Goal: Check status: Check status

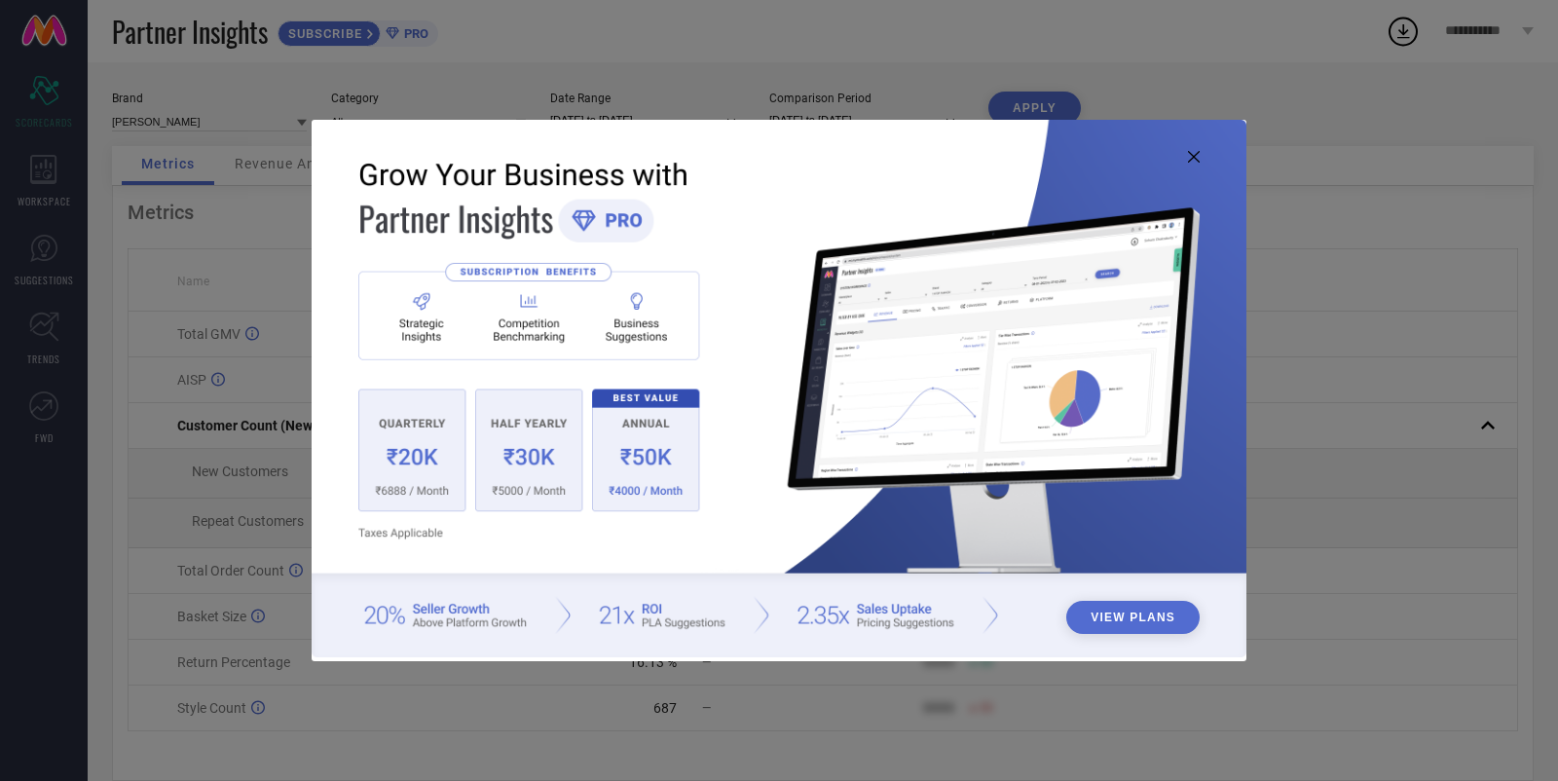
click at [1196, 157] on icon at bounding box center [1194, 157] width 12 height 12
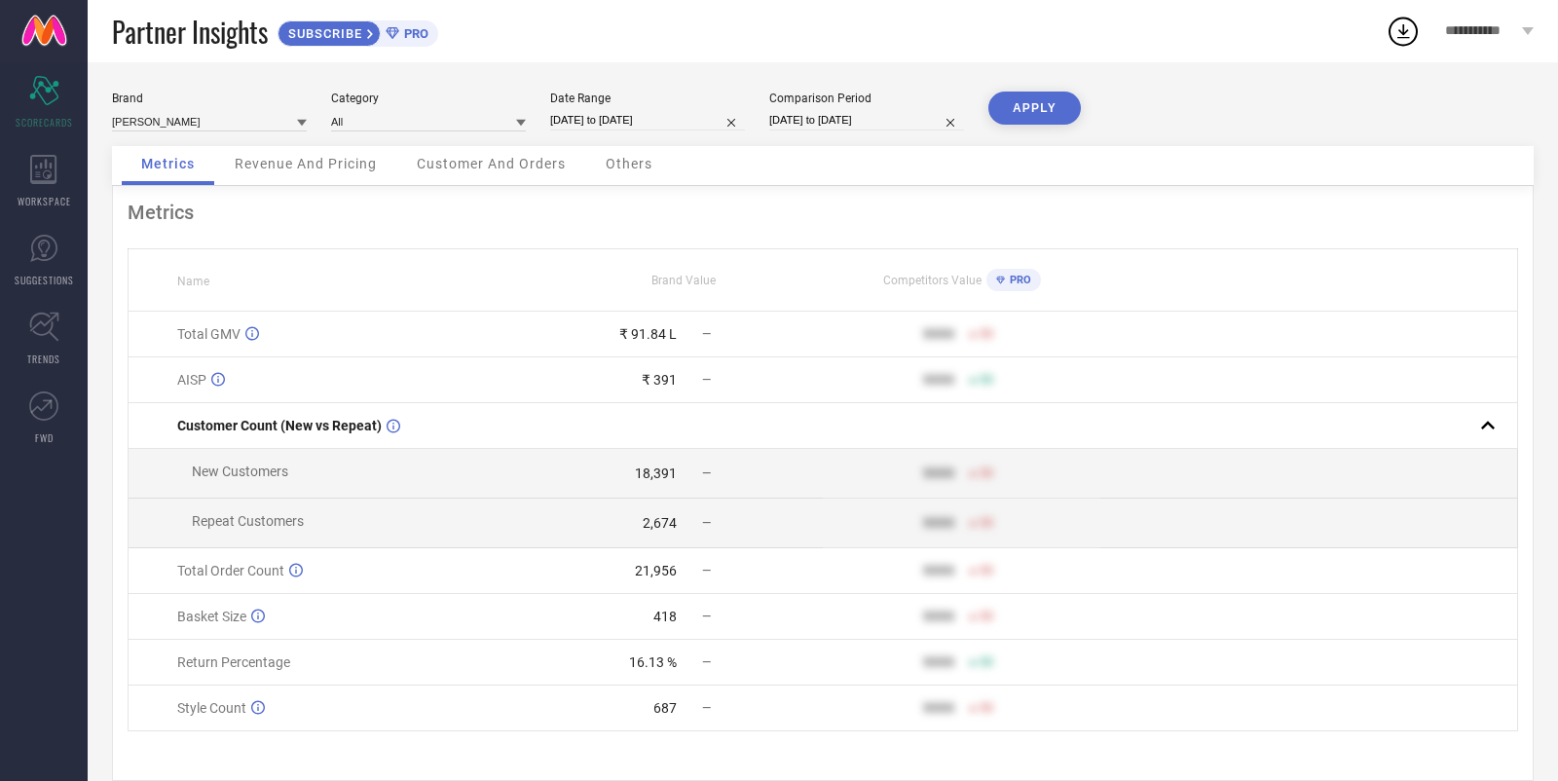
click at [618, 126] on input "[DATE] to [DATE]" at bounding box center [647, 120] width 195 height 20
select select "7"
select select "2025"
select select "8"
select select "2025"
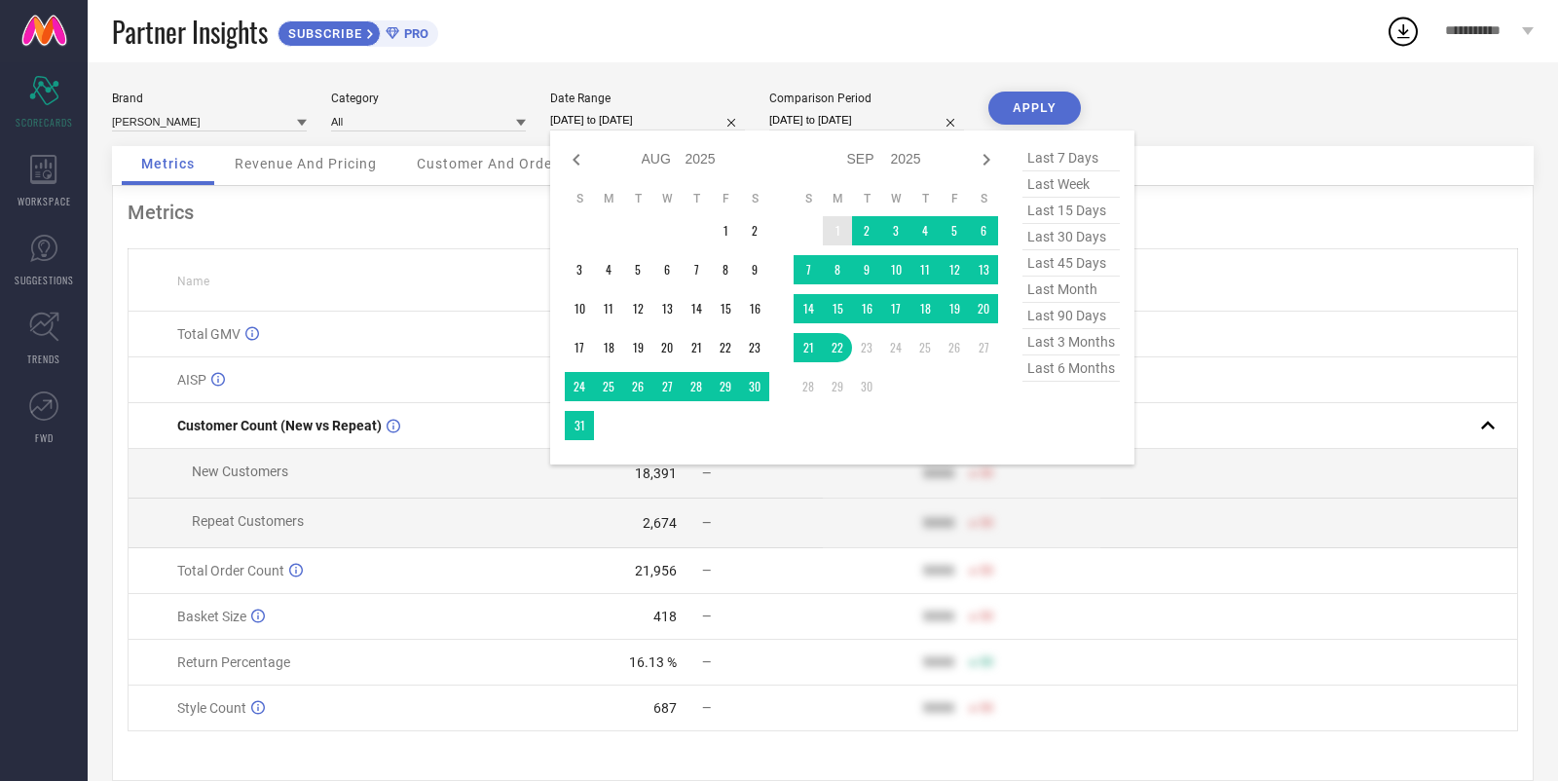
click at [845, 229] on td "1" at bounding box center [837, 230] width 29 height 29
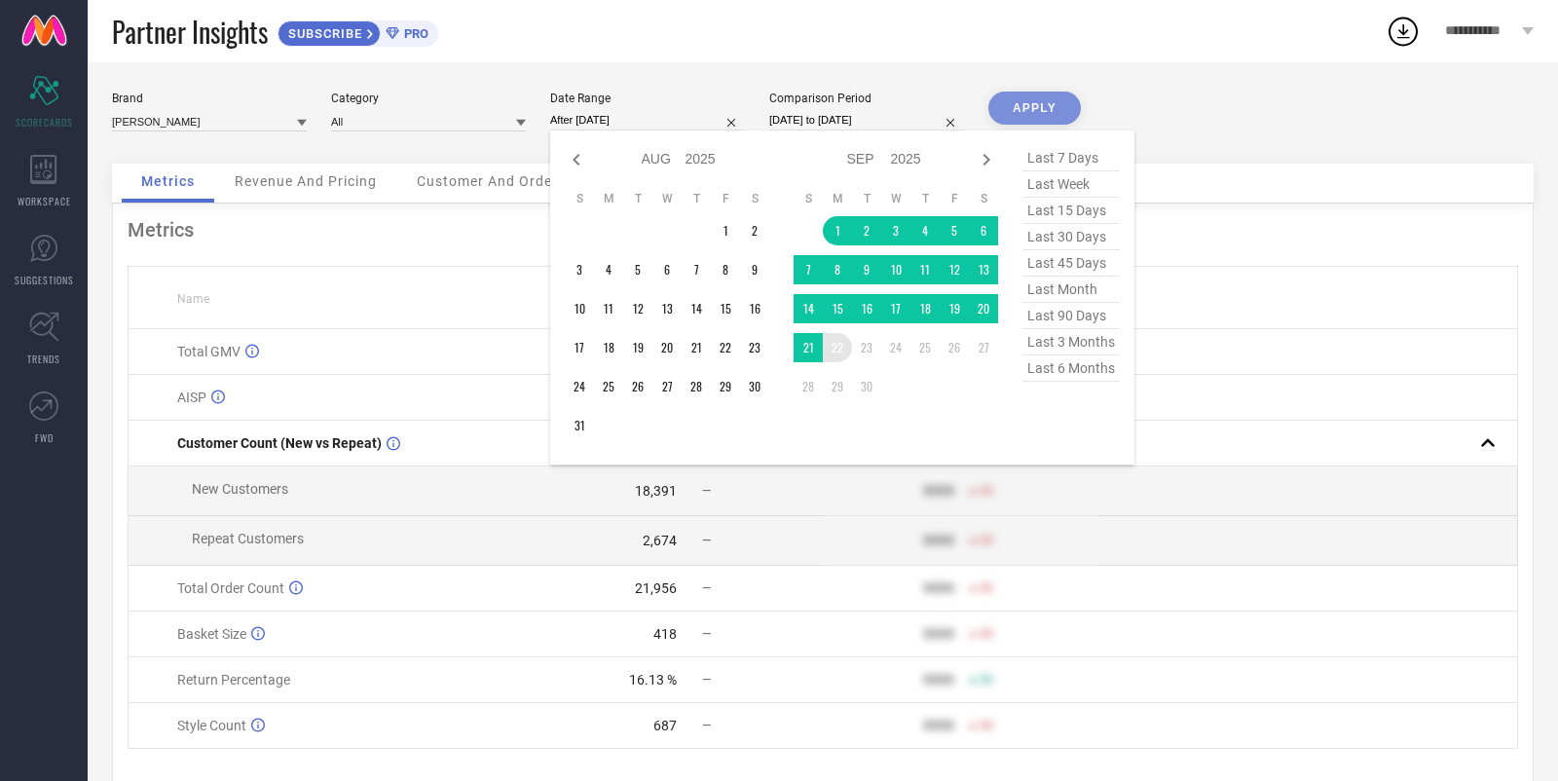
type input "[DATE] to [DATE]"
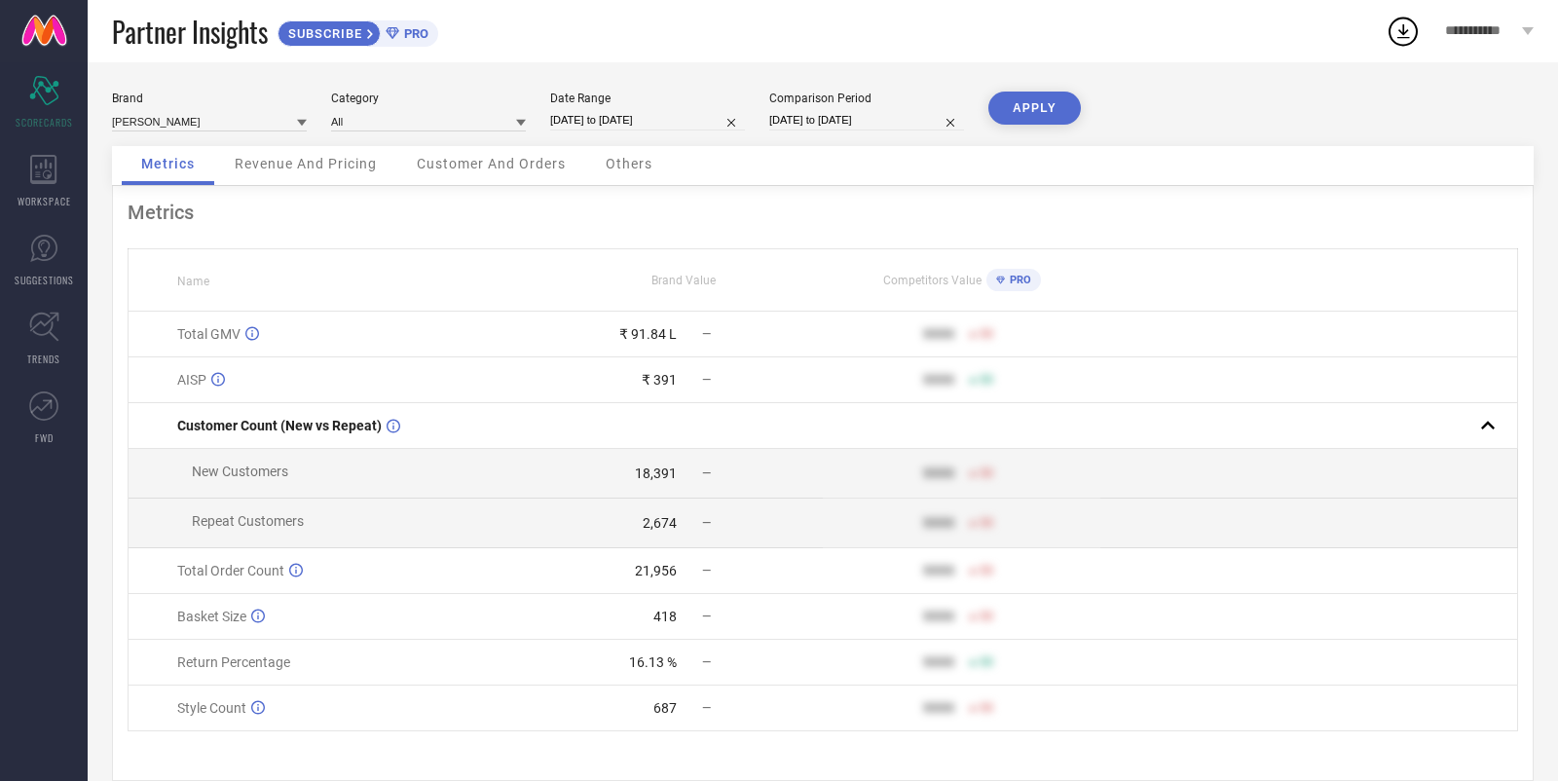
click at [1039, 118] on button "APPLY" at bounding box center [1035, 108] width 93 height 33
click at [671, 110] on input "[DATE] to [DATE]" at bounding box center [647, 120] width 195 height 20
select select "8"
select select "2025"
select select "9"
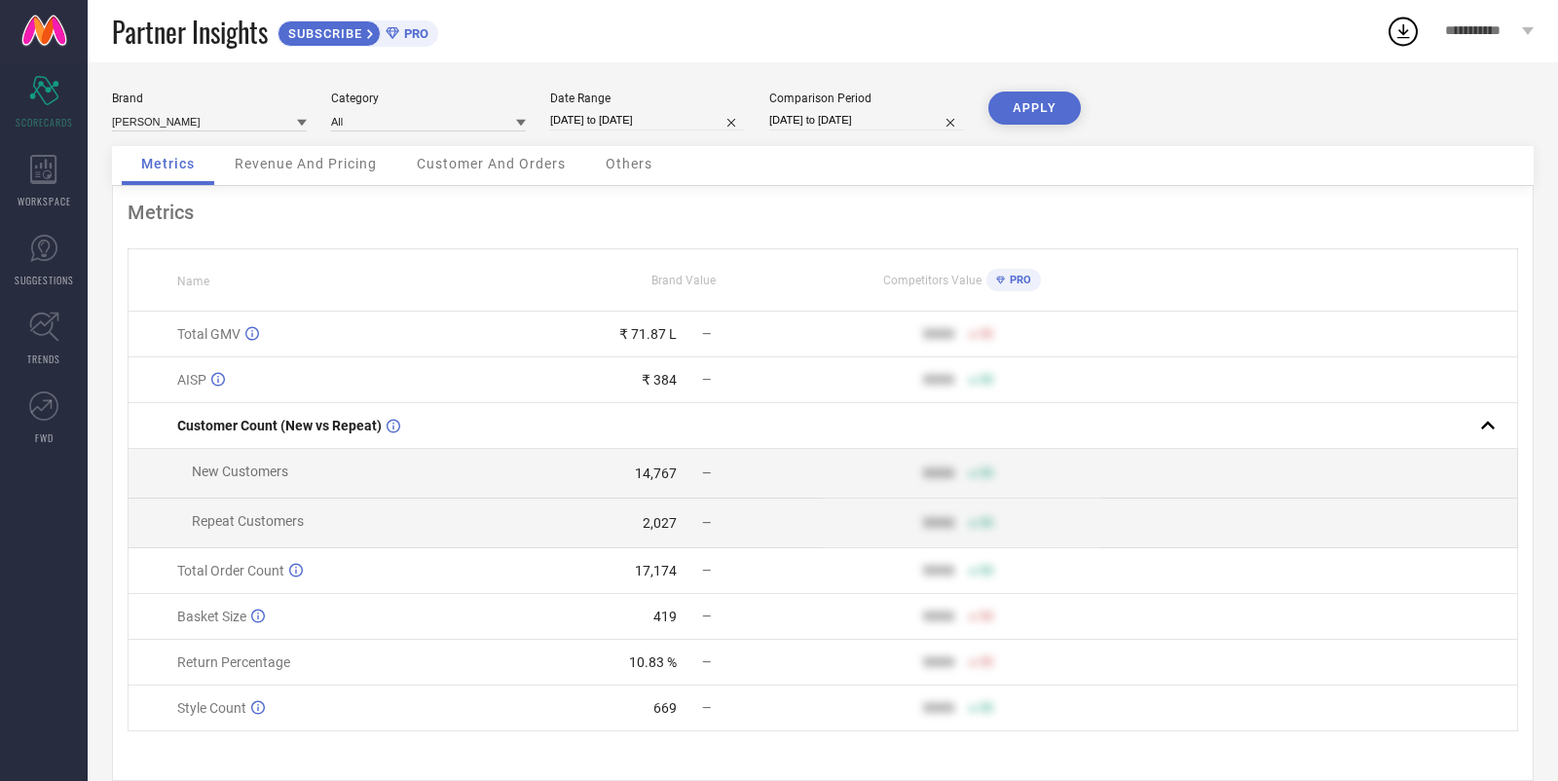
select select "2025"
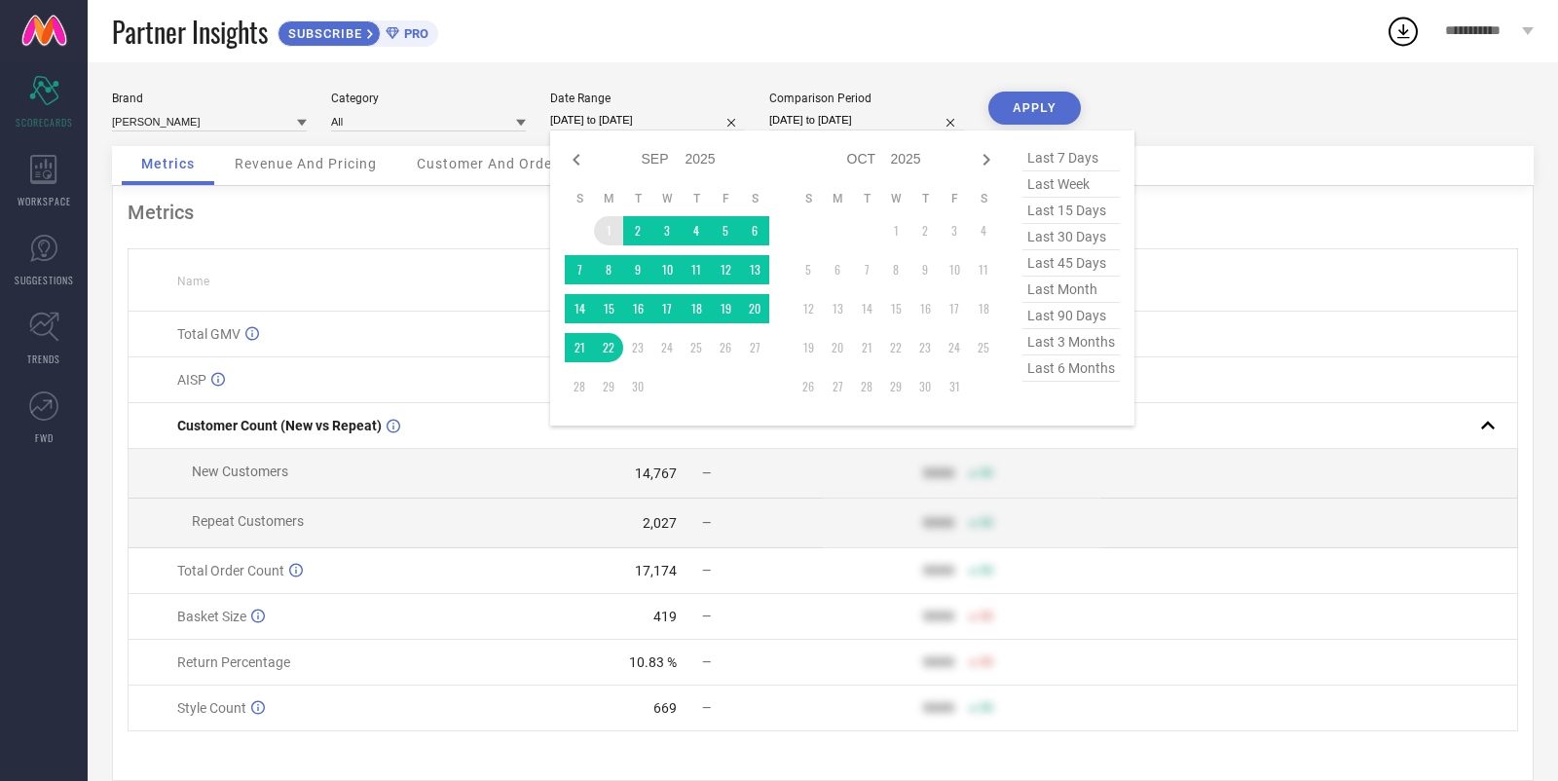
click at [606, 234] on td "1" at bounding box center [608, 230] width 29 height 29
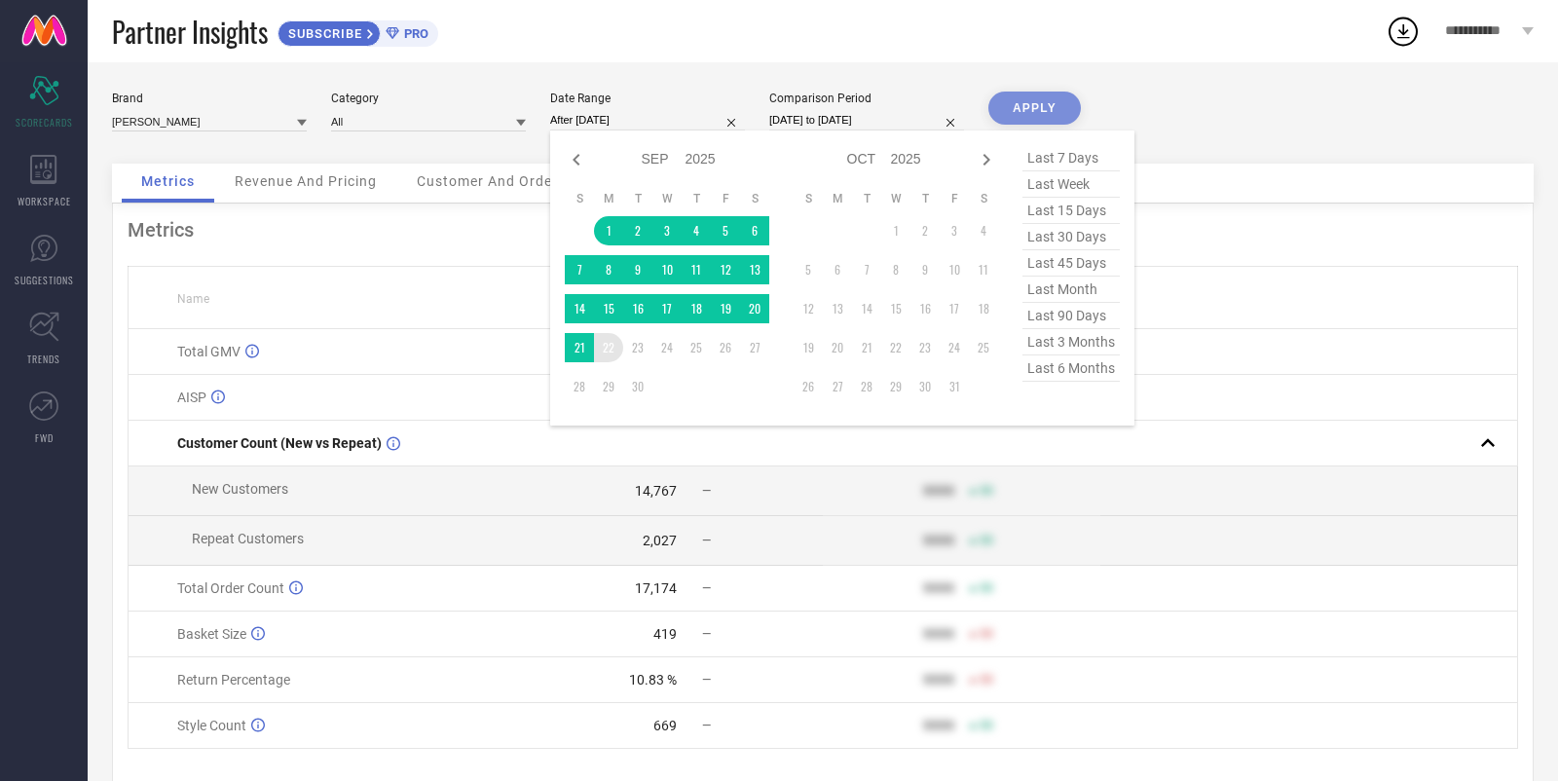
type input "[DATE] to [DATE]"
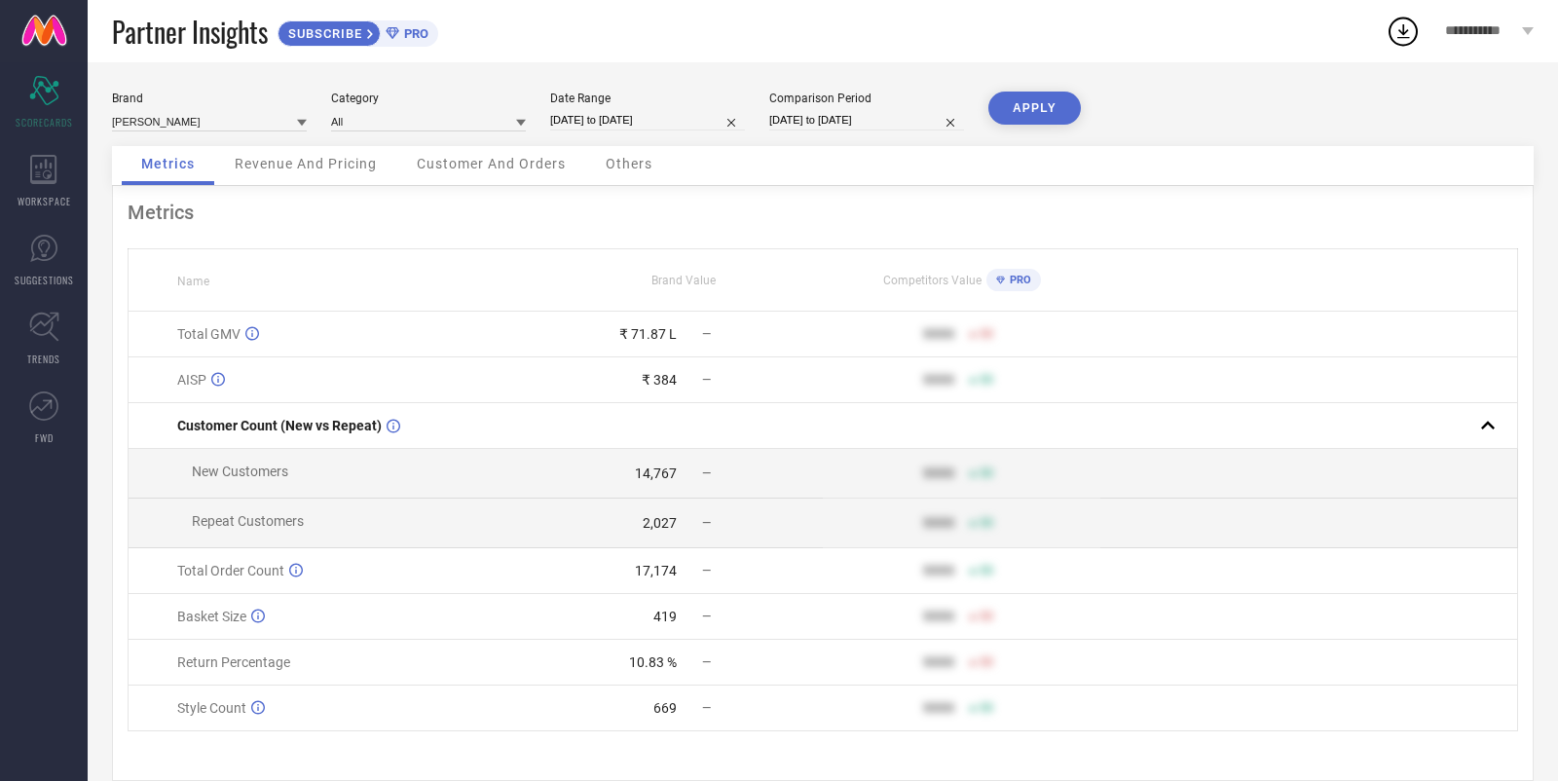
click at [987, 96] on div "Brand [PERSON_NAME] Category All Date Range [DATE] to [DATE] Comparison Period …" at bounding box center [823, 119] width 1422 height 55
click at [1026, 102] on button "APPLY" at bounding box center [1035, 108] width 93 height 33
click at [630, 119] on input "[DATE] to [DATE]" at bounding box center [647, 120] width 195 height 20
select select "8"
select select "2025"
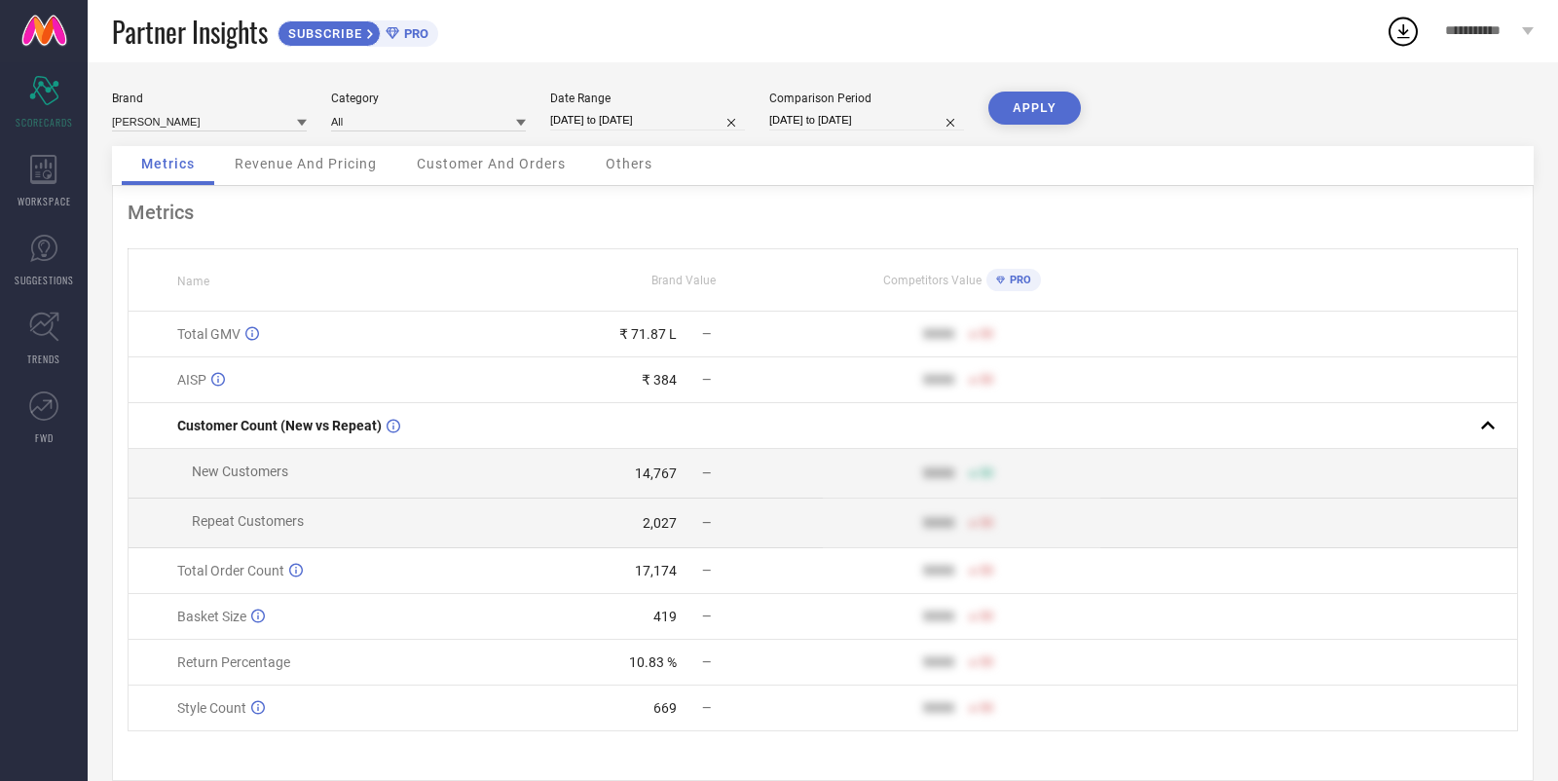
select select "9"
select select "2025"
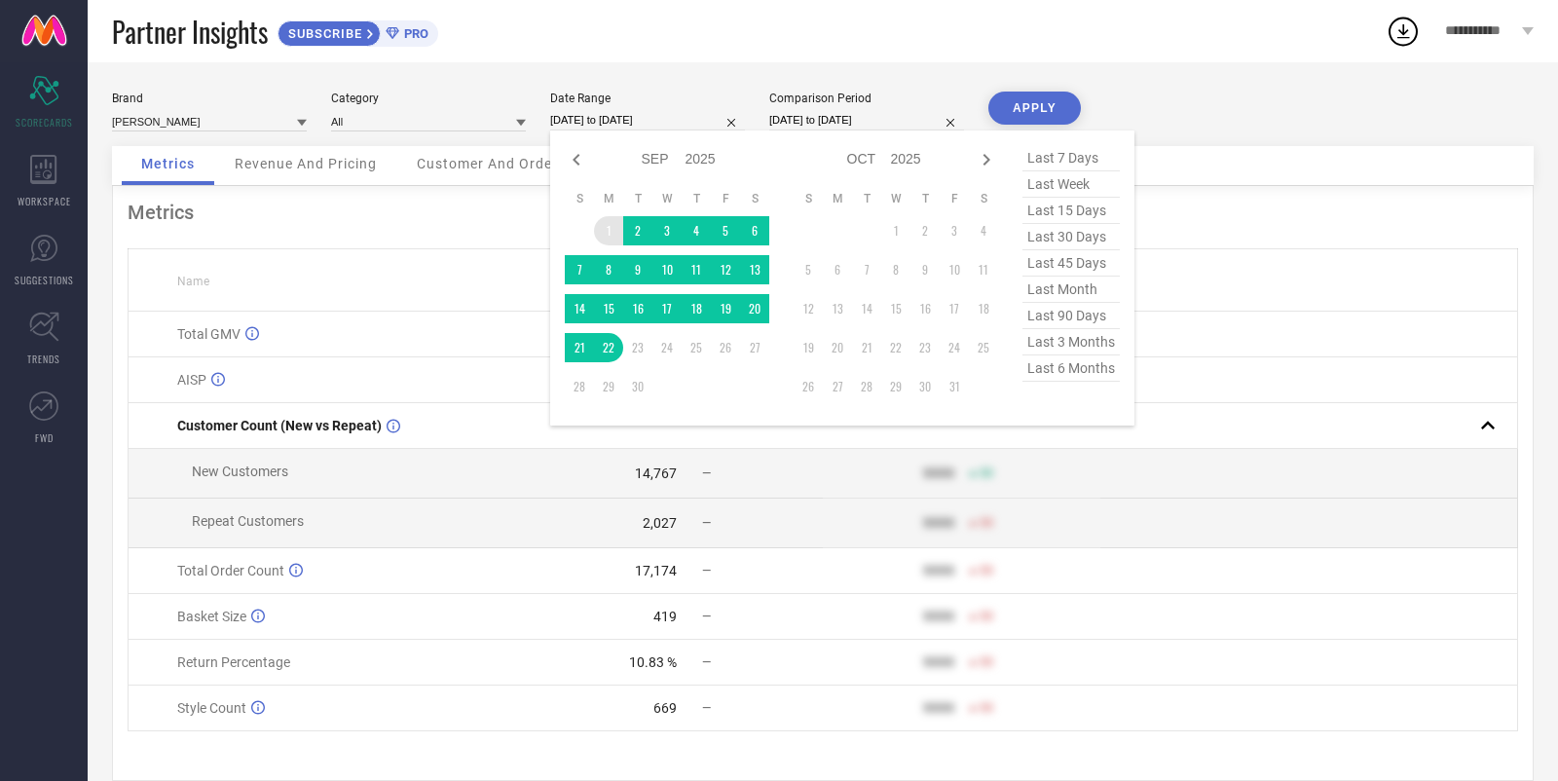
click at [614, 232] on td "1" at bounding box center [608, 230] width 29 height 29
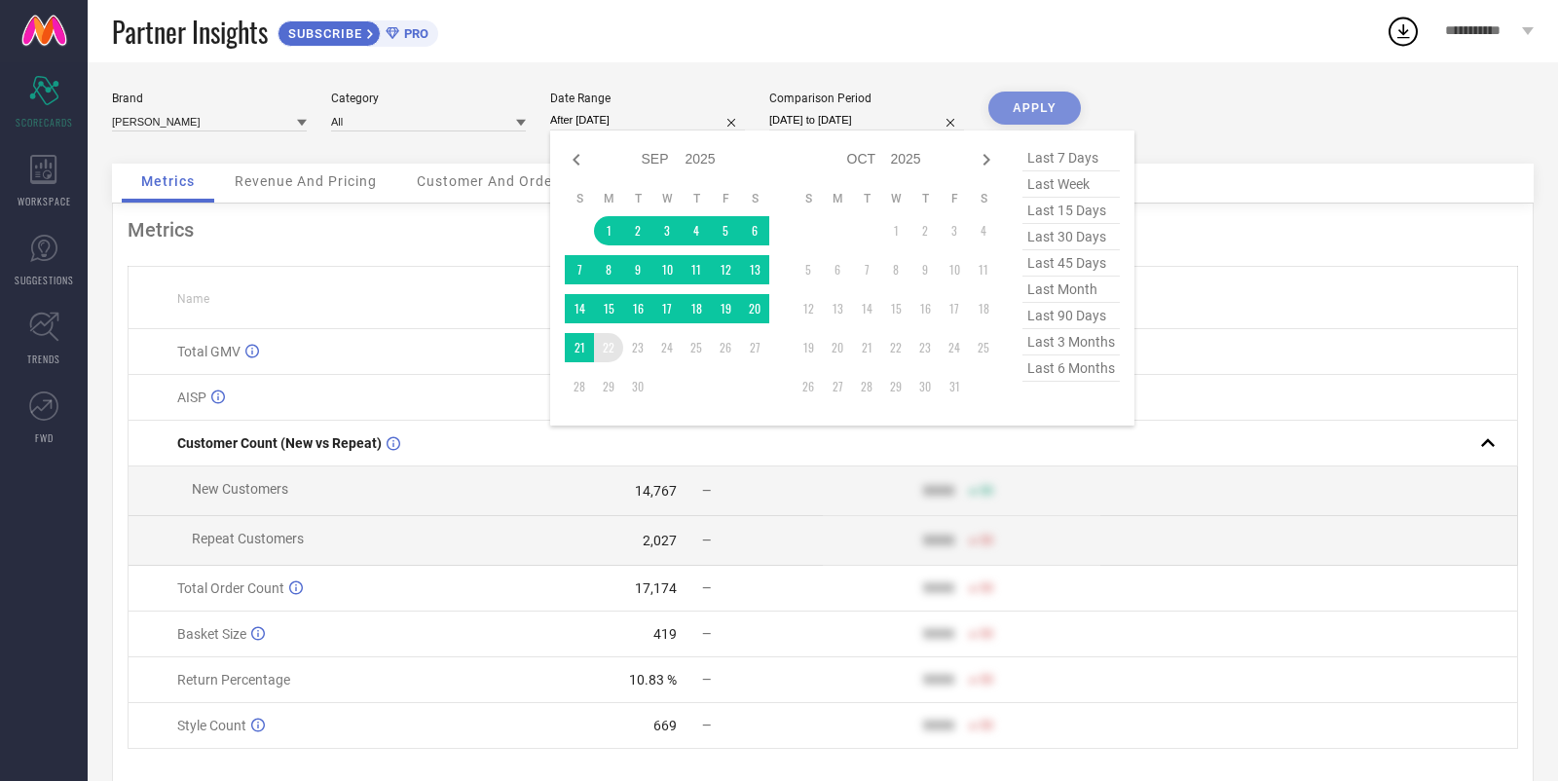
type input "[DATE] to [DATE]"
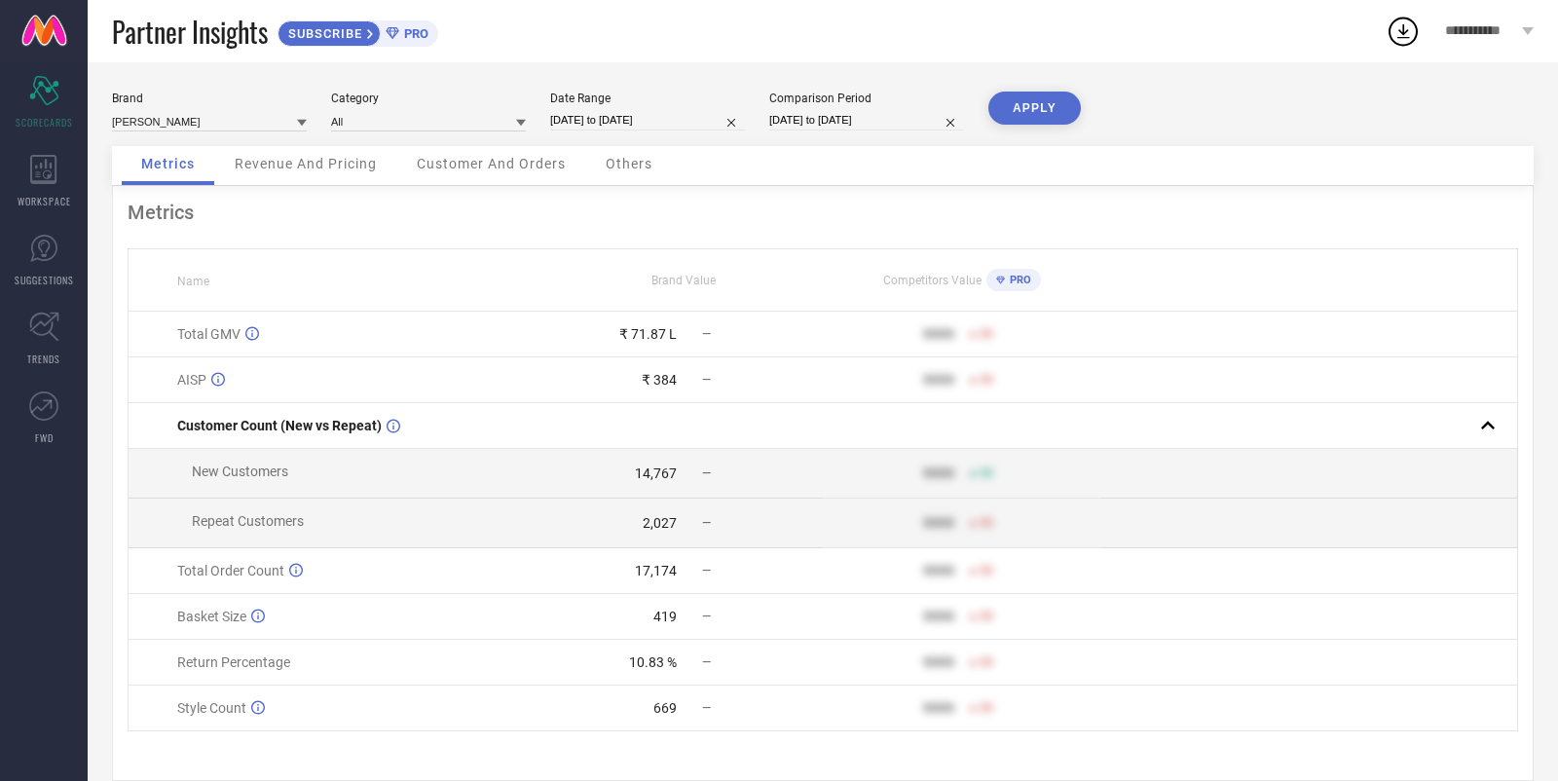
click at [1042, 119] on button "APPLY" at bounding box center [1035, 108] width 93 height 33
